Goal: Navigation & Orientation: Find specific page/section

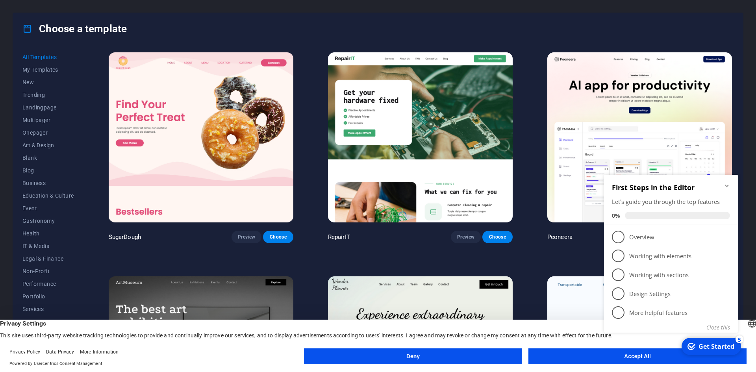
click at [727, 186] on icon "Minimize checklist" at bounding box center [727, 186] width 4 height 2
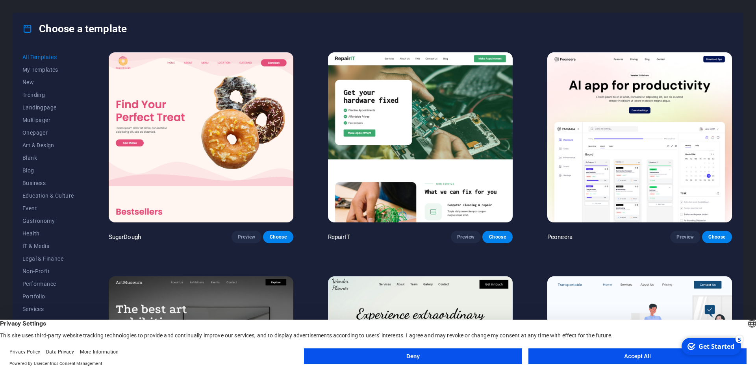
click at [638, 351] on button "Accept All" at bounding box center [637, 356] width 218 height 16
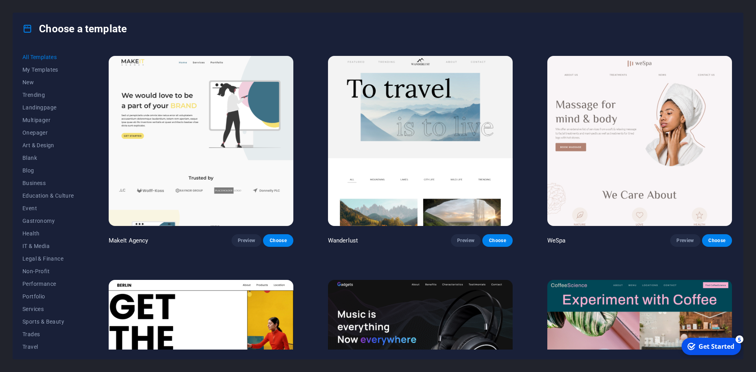
scroll to position [2401, 0]
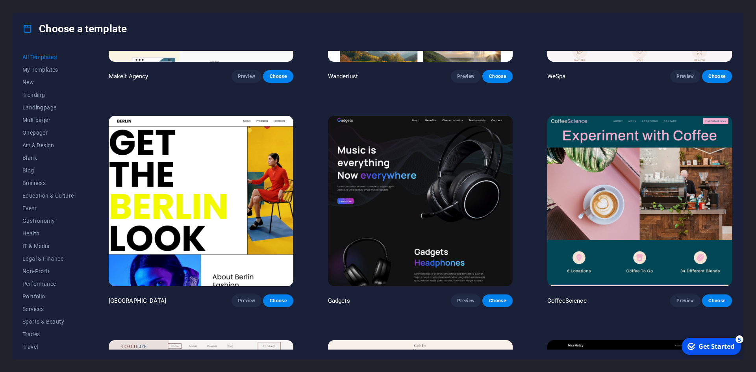
click at [709, 348] on div "Get Started" at bounding box center [716, 346] width 36 height 9
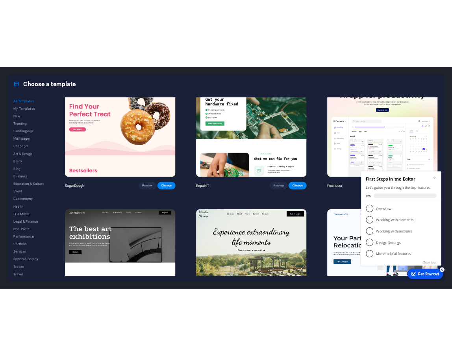
scroll to position [0, 0]
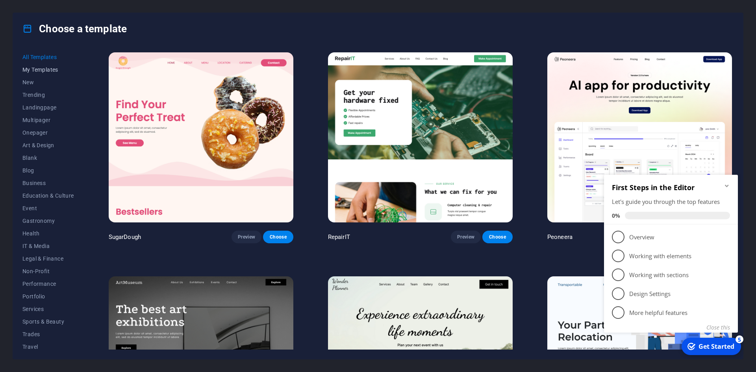
click at [38, 70] on span "My Templates" at bounding box center [48, 70] width 52 height 6
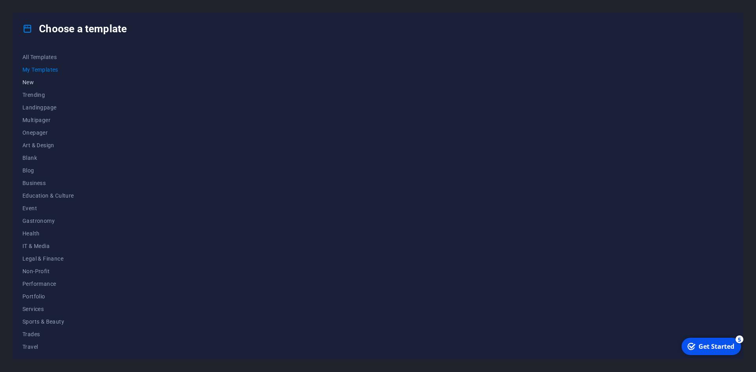
click at [30, 83] on span "New" at bounding box center [48, 82] width 52 height 6
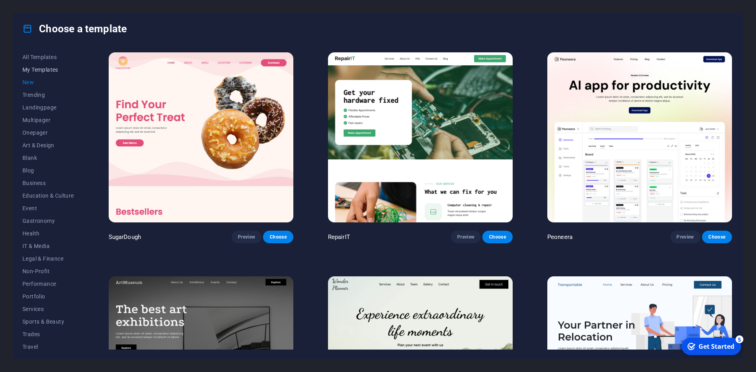
click at [43, 65] on button "My Templates" at bounding box center [48, 69] width 52 height 13
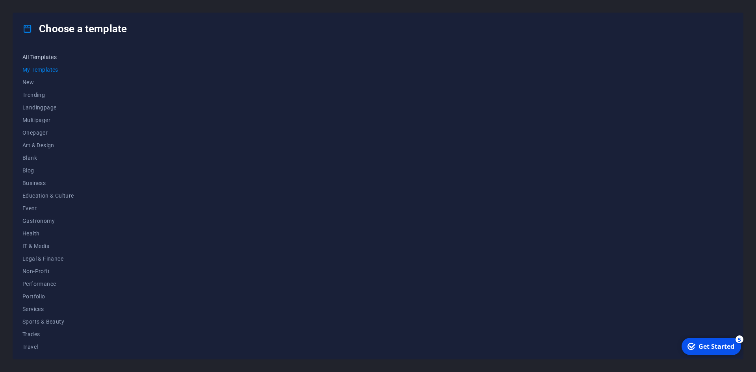
click at [48, 52] on button "All Templates" at bounding box center [48, 57] width 52 height 13
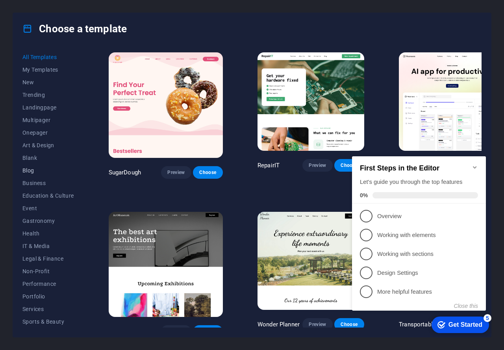
click at [30, 169] on span "Blog" at bounding box center [48, 170] width 52 height 6
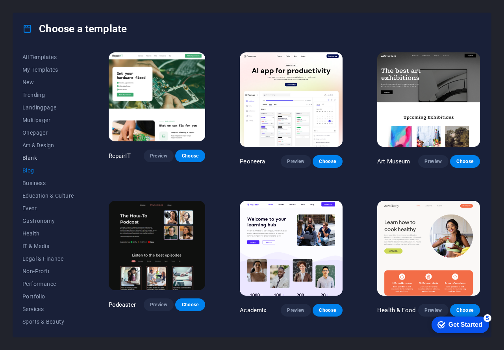
click at [31, 155] on span "Blank" at bounding box center [48, 158] width 52 height 6
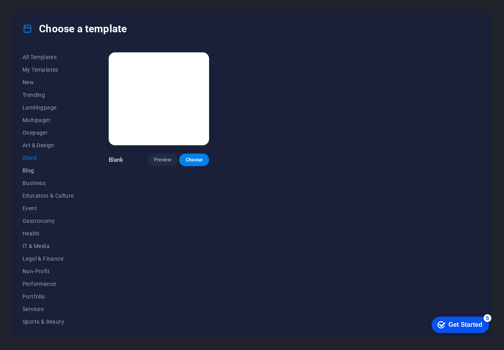
click at [30, 165] on button "Blog" at bounding box center [48, 170] width 52 height 13
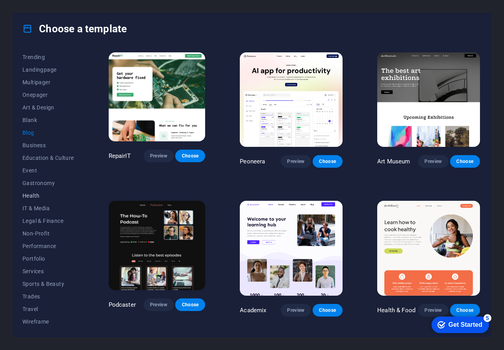
scroll to position [38, 0]
click at [37, 296] on span "Trades" at bounding box center [48, 296] width 52 height 6
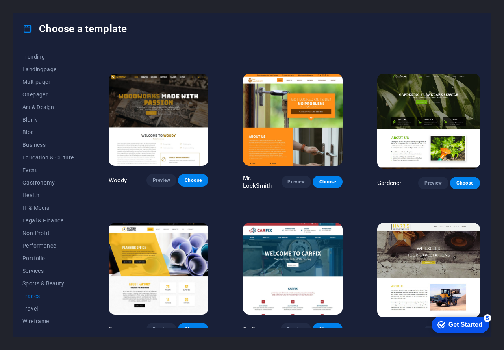
scroll to position [132, 0]
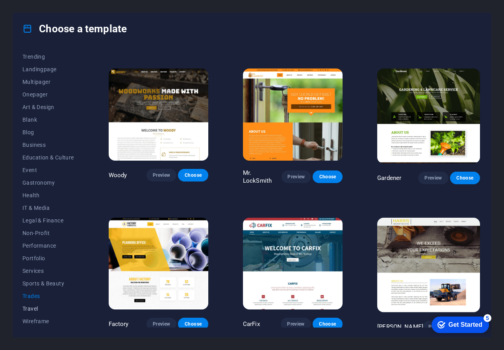
click at [39, 307] on span "Travel" at bounding box center [48, 308] width 52 height 6
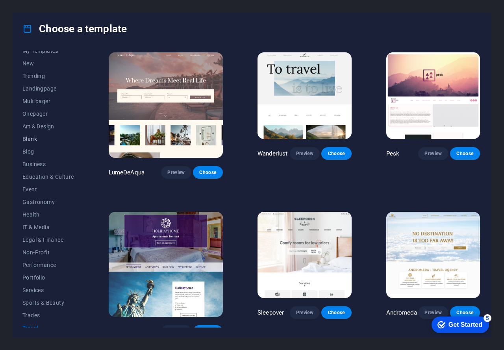
scroll to position [0, 0]
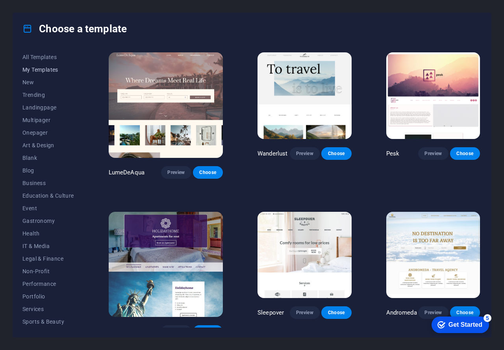
click at [36, 66] on button "My Templates" at bounding box center [48, 69] width 52 height 13
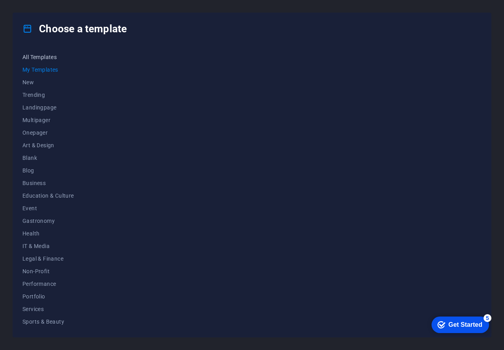
click at [41, 54] on span "All Templates" at bounding box center [48, 57] width 52 height 6
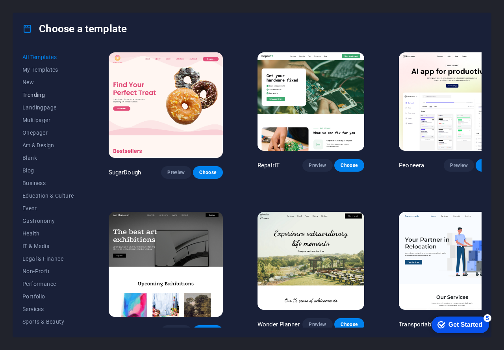
click at [41, 96] on span "Trending" at bounding box center [48, 95] width 52 height 6
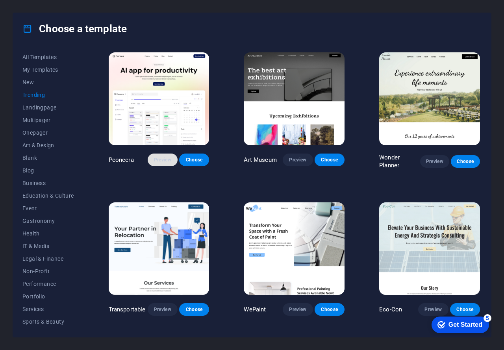
click at [168, 159] on span "Preview" at bounding box center [162, 160] width 17 height 6
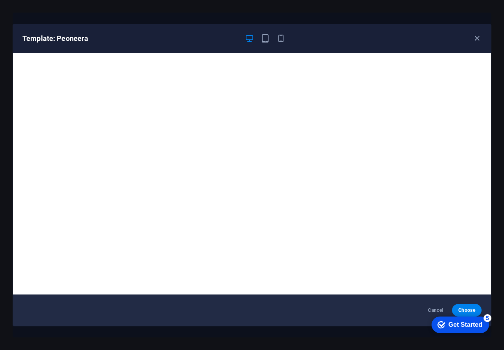
drag, startPoint x: 478, startPoint y: 39, endPoint x: 461, endPoint y: 48, distance: 18.8
click at [478, 39] on icon "button" at bounding box center [476, 38] width 9 height 9
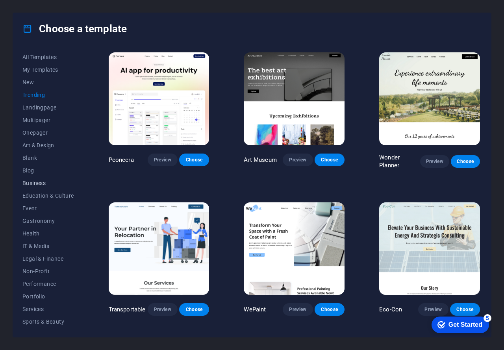
click at [47, 181] on span "Business" at bounding box center [48, 183] width 52 height 6
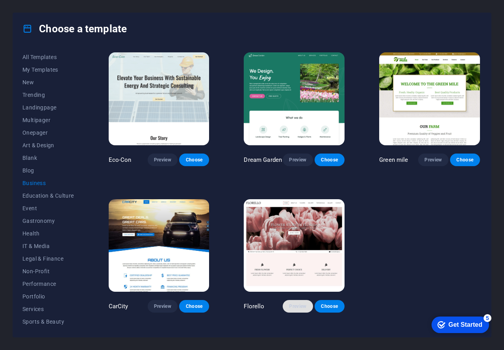
click at [303, 305] on span "Preview" at bounding box center [297, 306] width 17 height 6
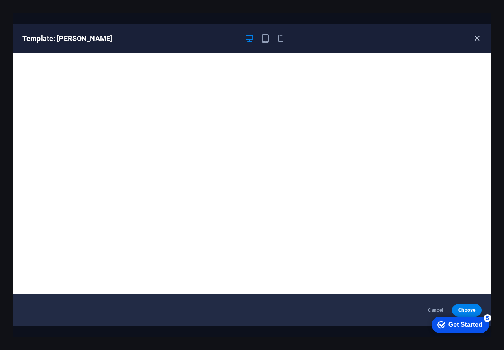
click at [477, 38] on icon "button" at bounding box center [476, 38] width 9 height 9
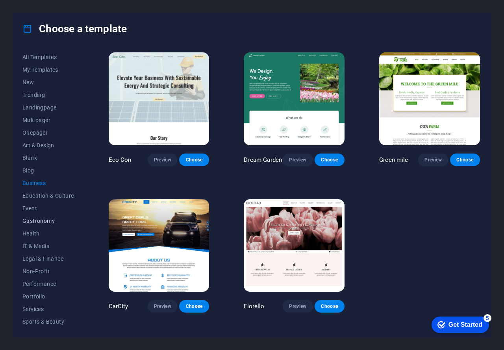
click at [44, 216] on button "Gastronomy" at bounding box center [48, 221] width 52 height 13
